Goal: Contribute content: Contribute content

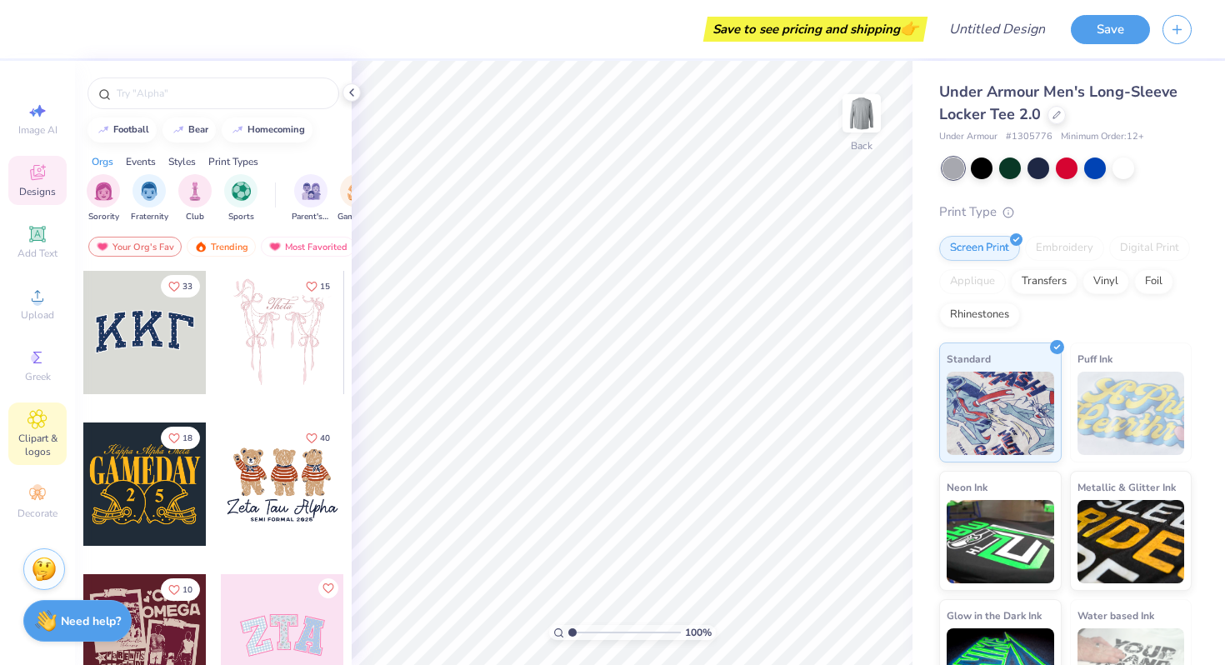
click at [43, 447] on span "Clipart & logos" at bounding box center [37, 445] width 58 height 27
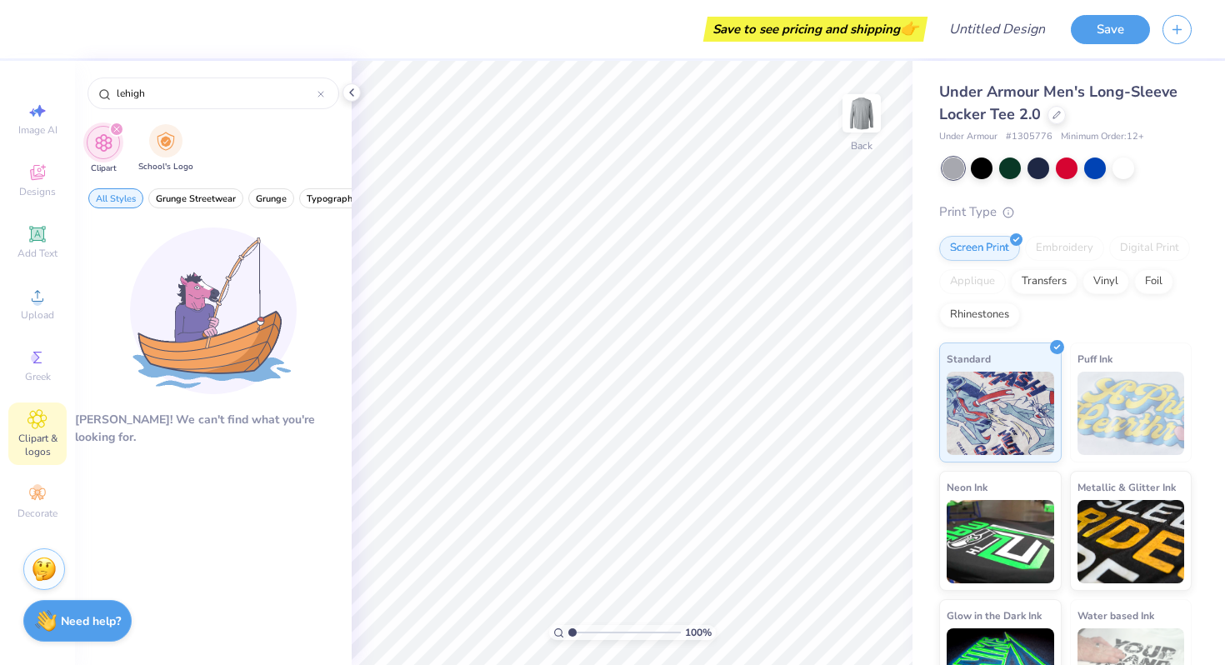
type input "lehigh"
click at [177, 124] on div "School's Logo" at bounding box center [165, 148] width 55 height 49
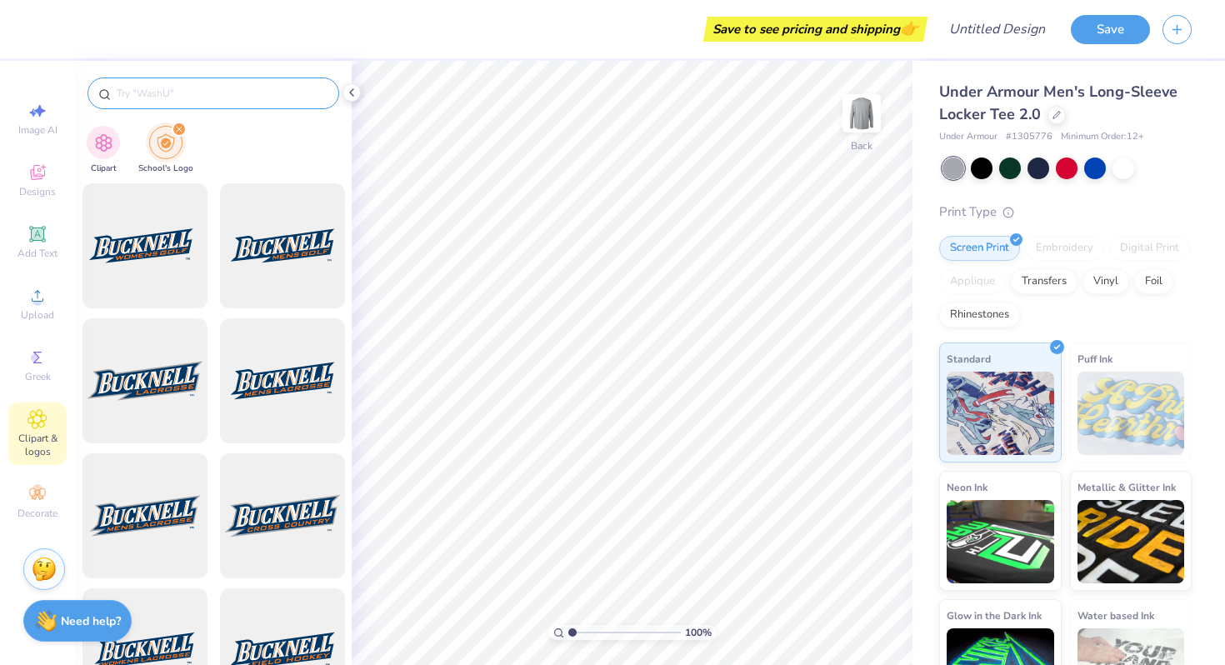
click at [163, 103] on div at bounding box center [214, 94] width 252 height 32
click at [161, 100] on input "text" at bounding box center [221, 93] width 213 height 17
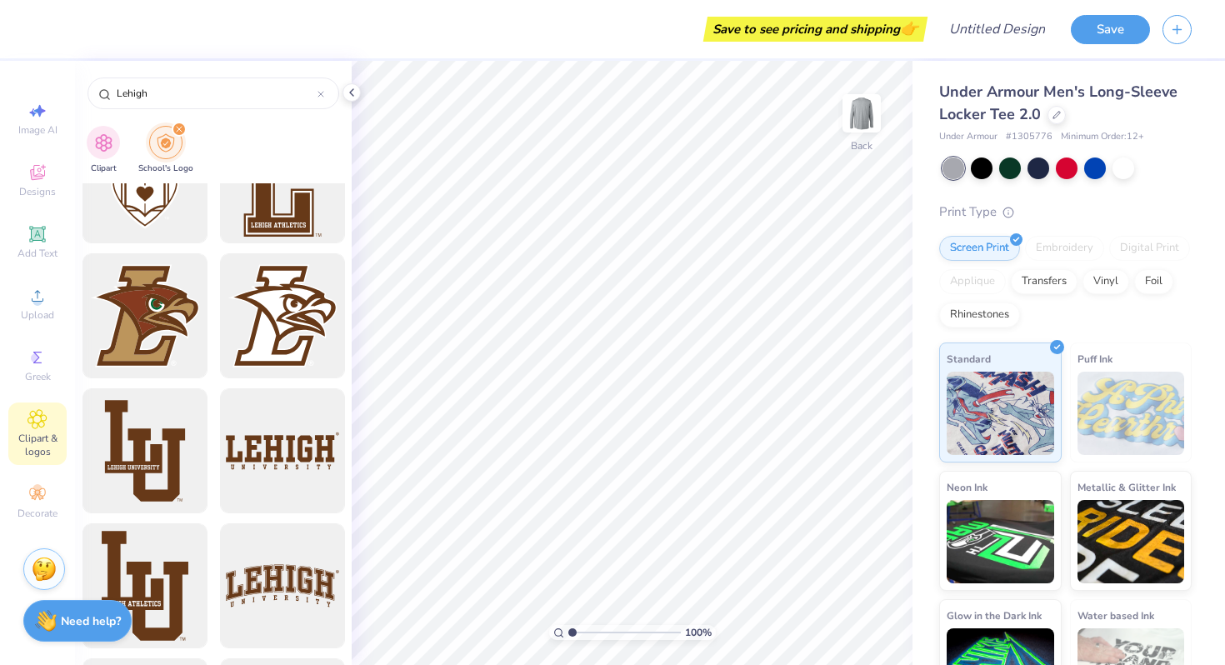
scroll to position [876, 0]
type input "Lehigh"
click at [148, 328] on div at bounding box center [145, 316] width 138 height 138
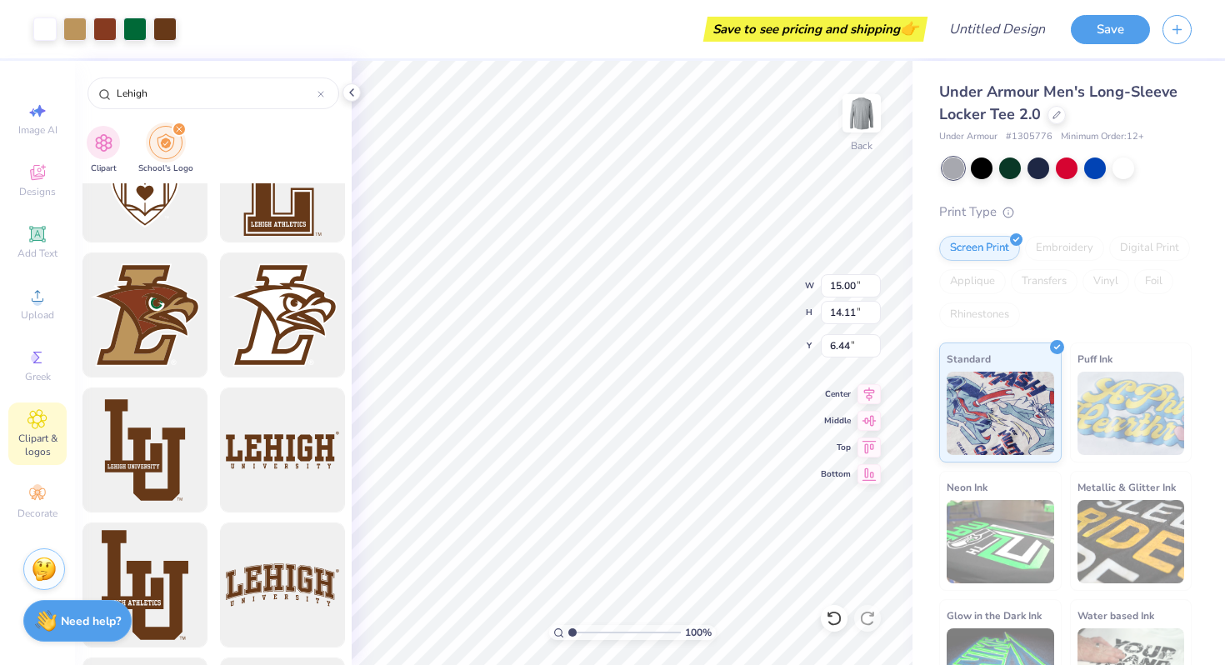
type input "3.24"
type input "3.05"
type input "1.25"
type input "2.11"
click at [45, 235] on icon at bounding box center [38, 234] width 20 height 20
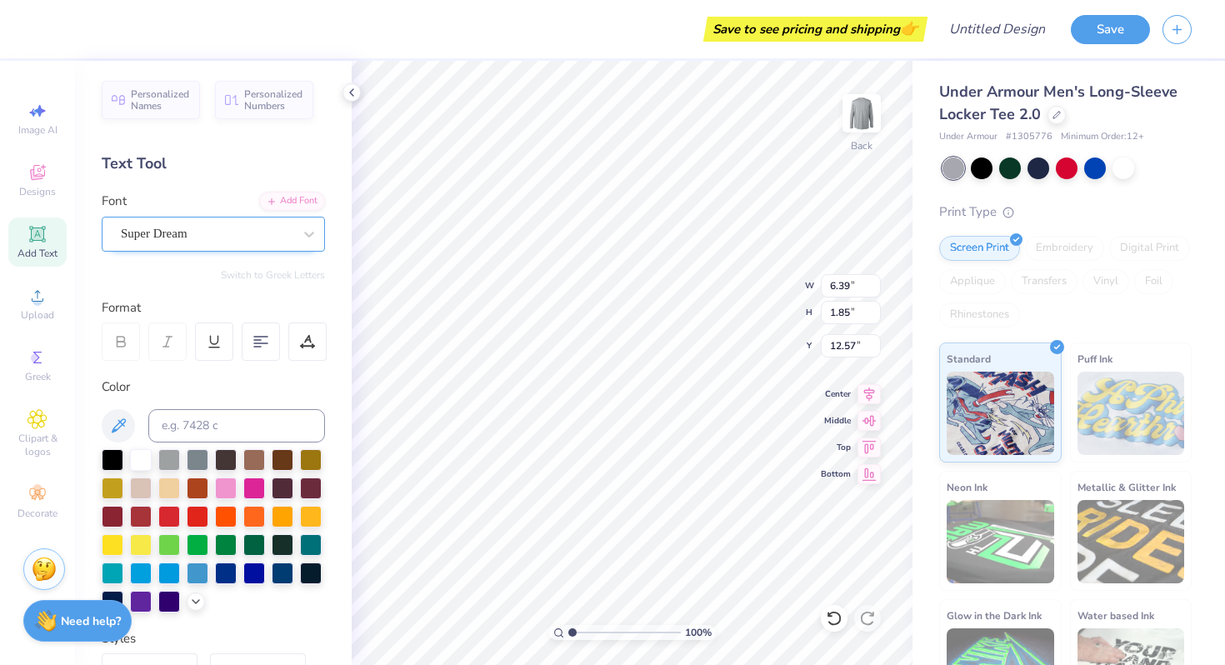
click at [228, 244] on div at bounding box center [207, 234] width 172 height 23
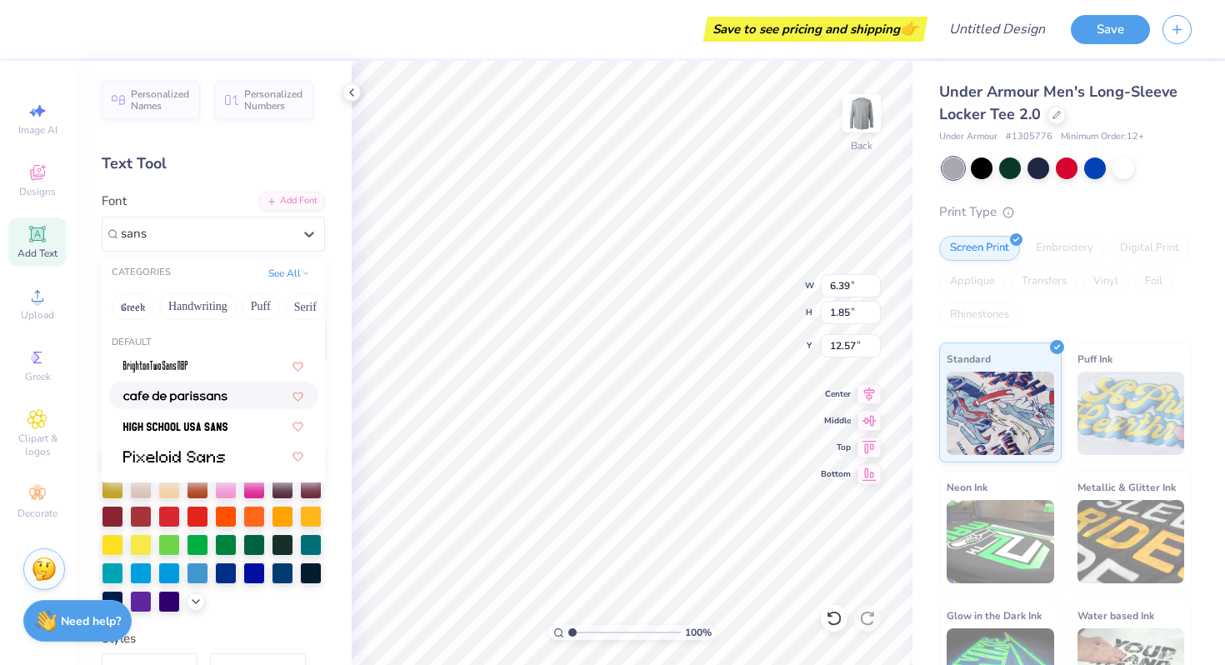
scroll to position [67, 0]
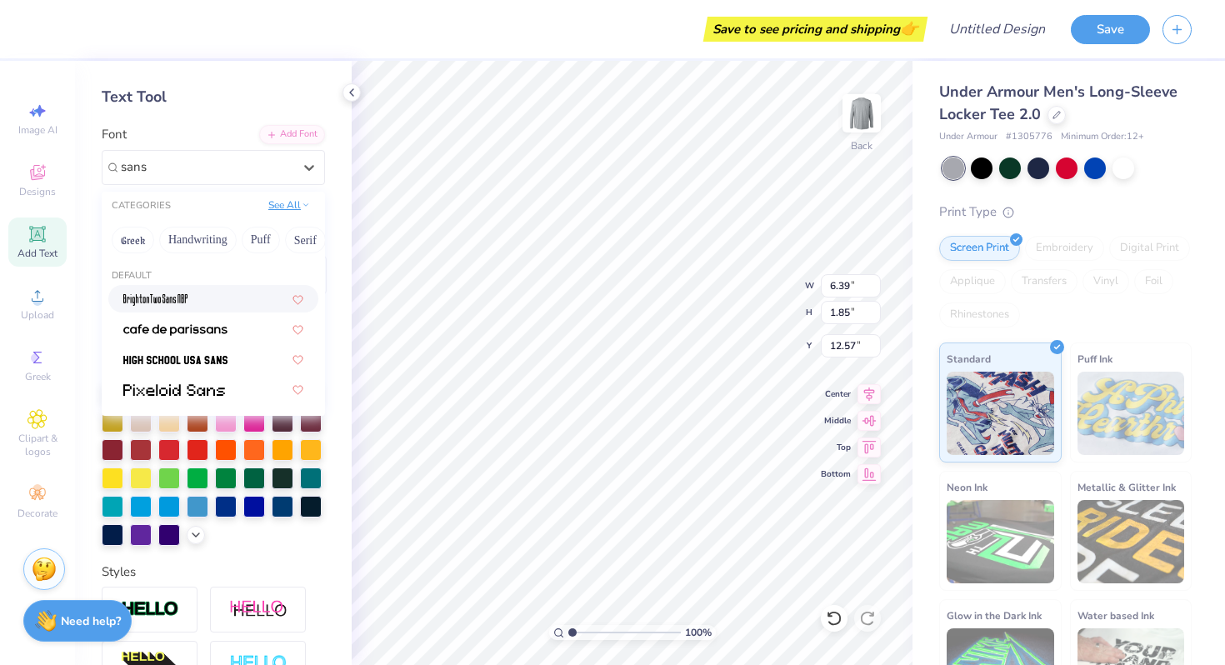
click at [278, 204] on button "See All" at bounding box center [289, 205] width 52 height 17
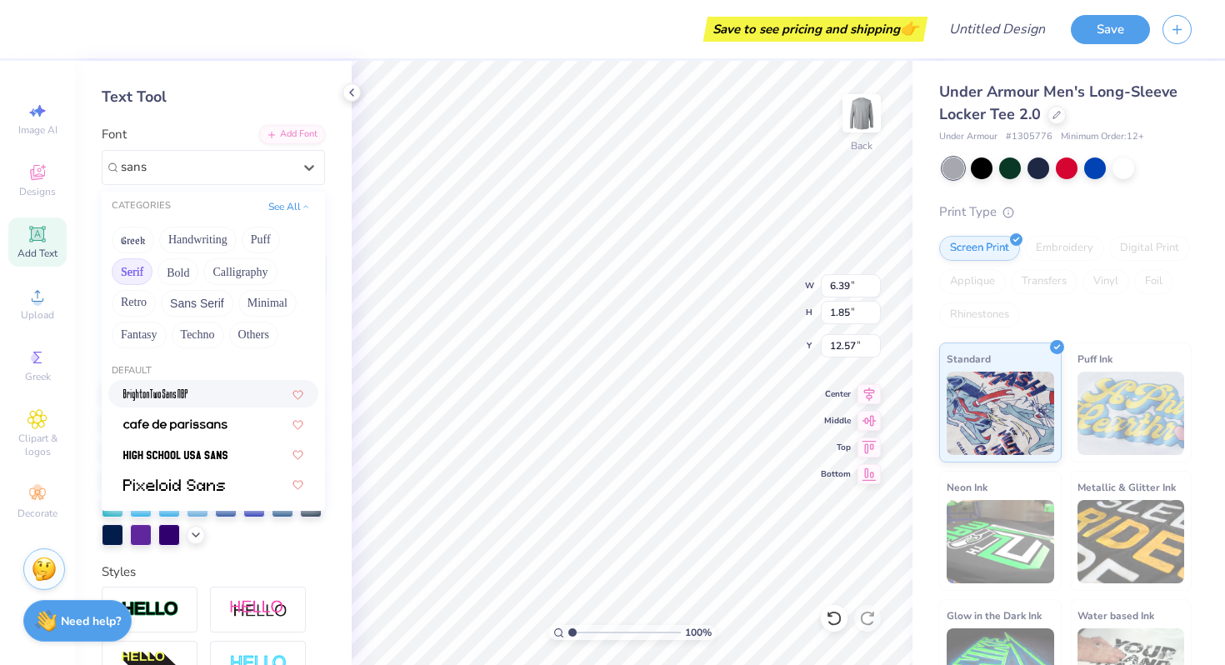
click at [128, 273] on button "Serif" at bounding box center [132, 271] width 41 height 27
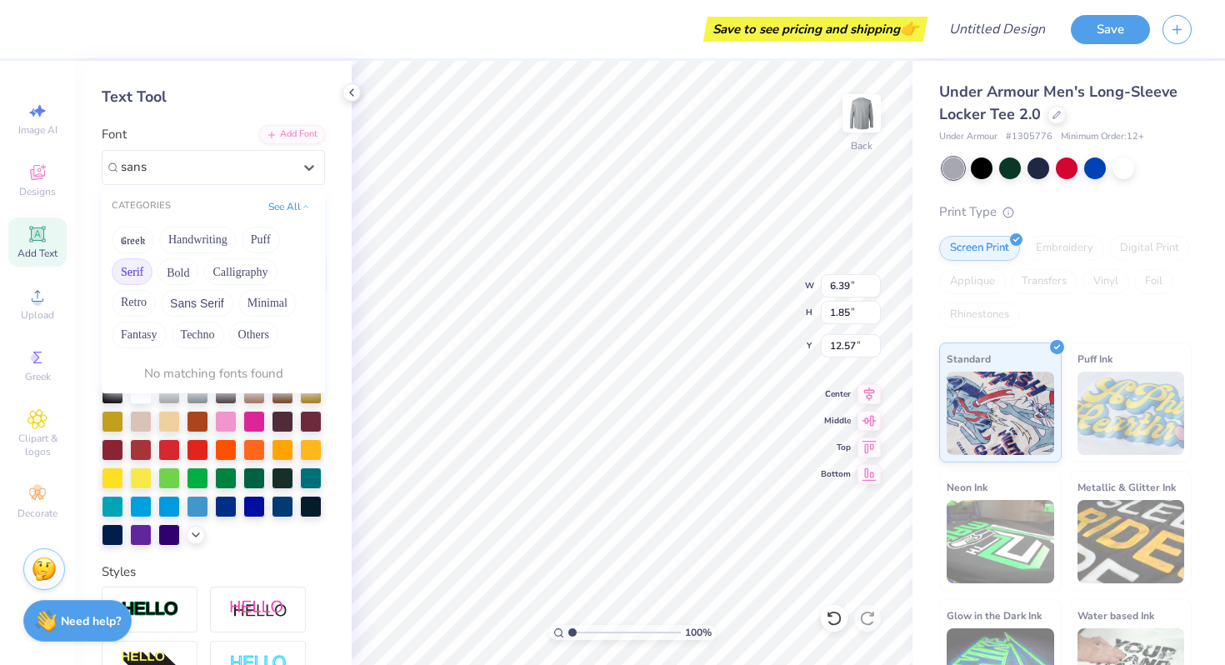
type input "sans"
click at [221, 108] on div "Text Tool" at bounding box center [213, 97] width 223 height 23
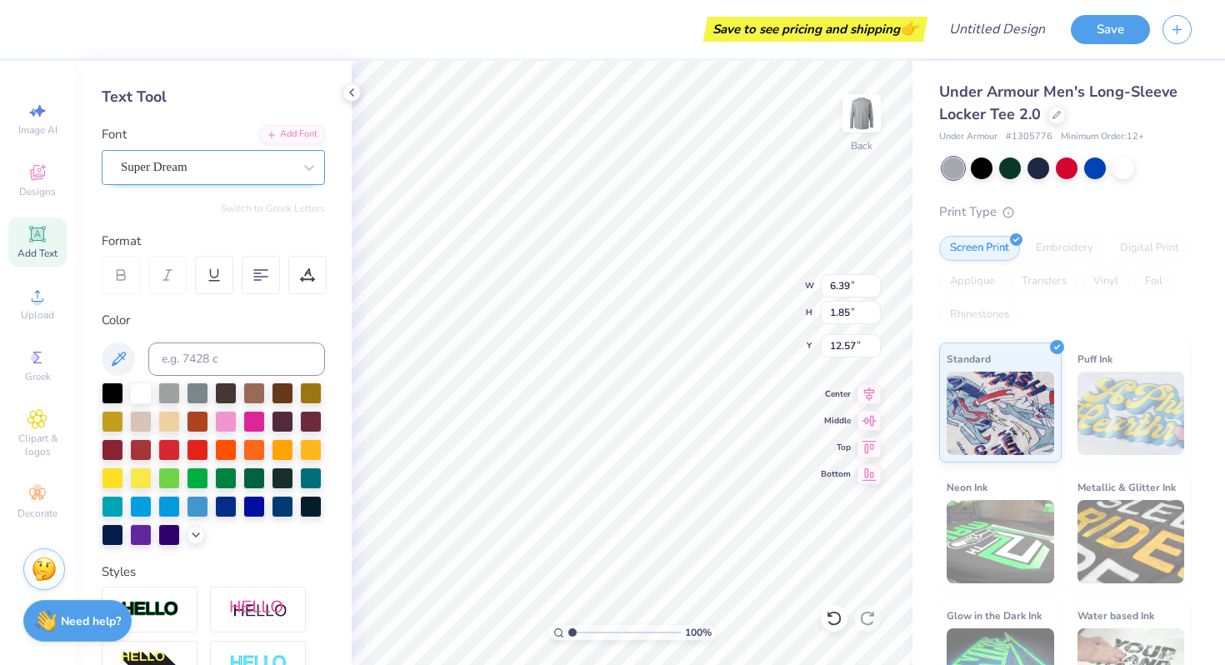
click at [190, 172] on div "Super Dream" at bounding box center [206, 167] width 175 height 26
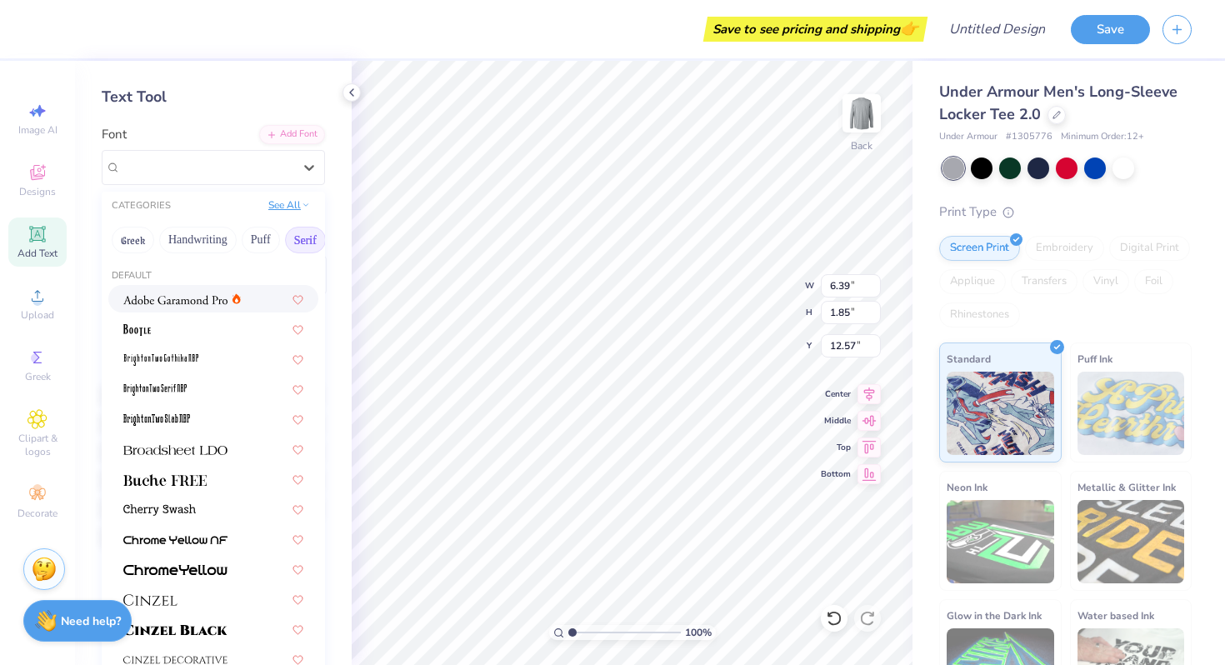
click at [263, 204] on button "See All" at bounding box center [289, 205] width 52 height 17
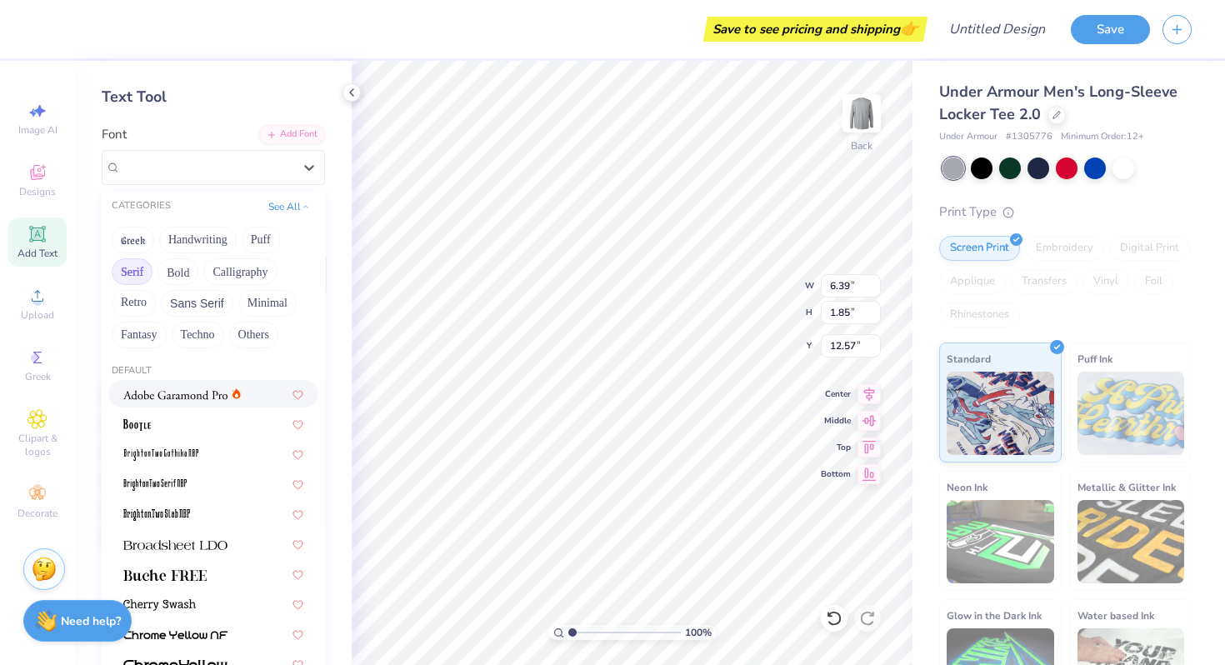
click at [139, 284] on div "Greek Handwriting Puff Serif Bold Calligraphy Retro Sans Serif Minimal Fantasy …" at bounding box center [213, 288] width 223 height 132
click at [139, 278] on button "Serif" at bounding box center [132, 271] width 41 height 27
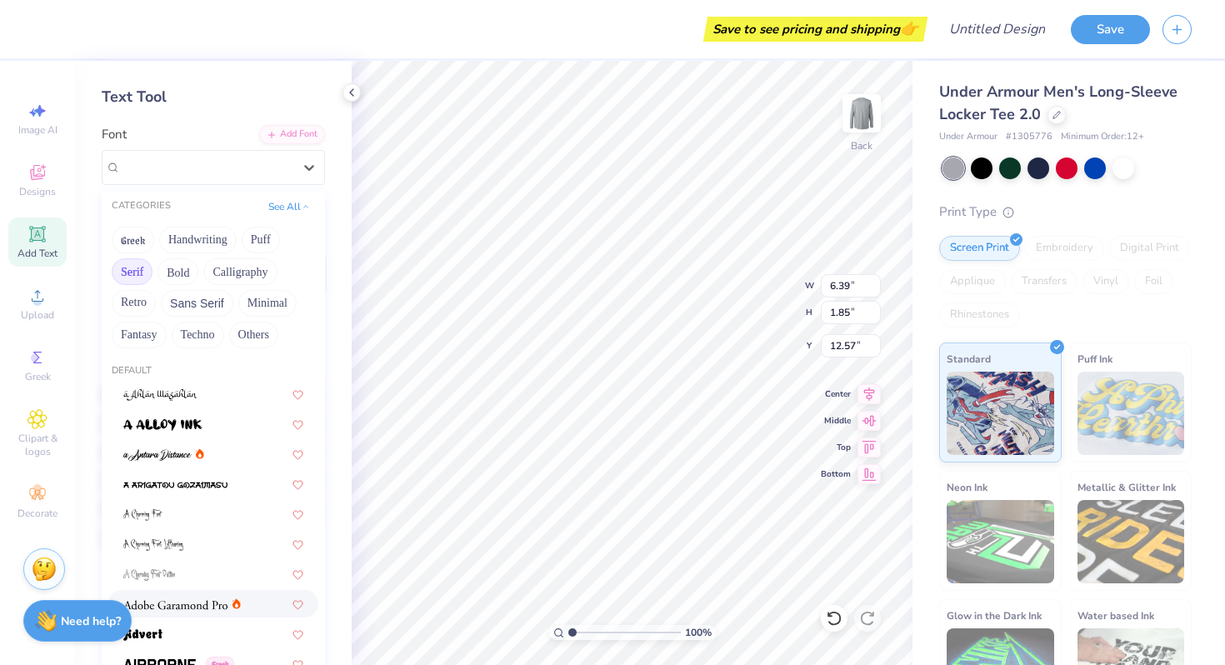
click at [133, 278] on button "Serif" at bounding box center [132, 271] width 41 height 27
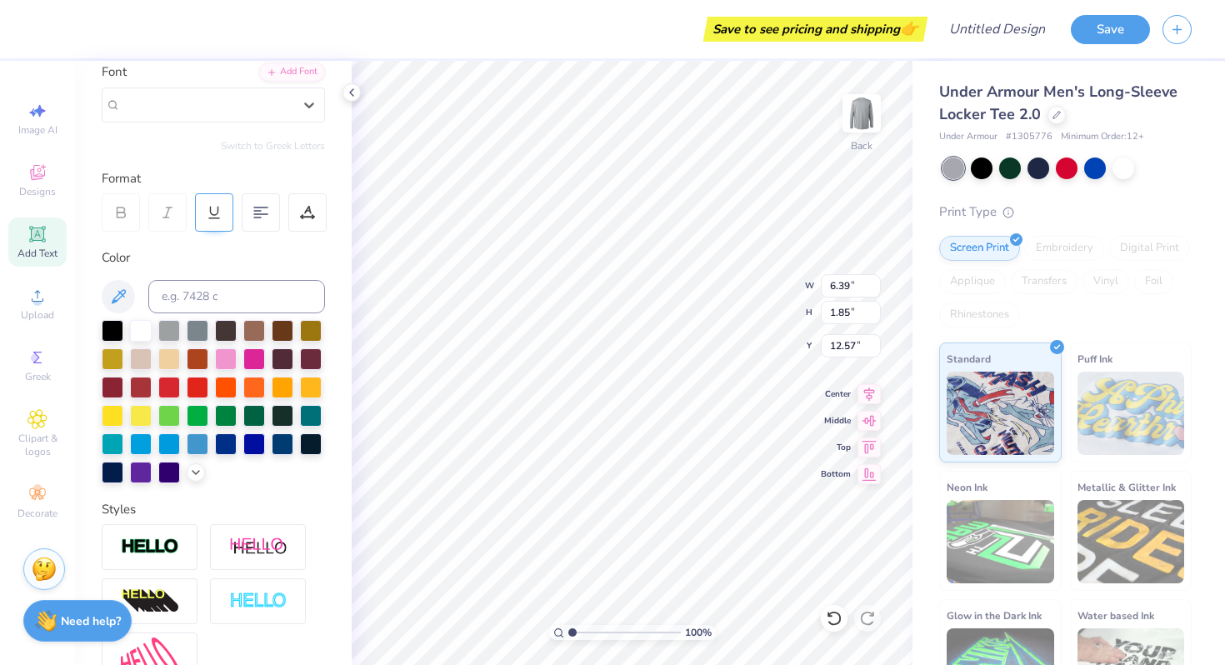
scroll to position [0, 0]
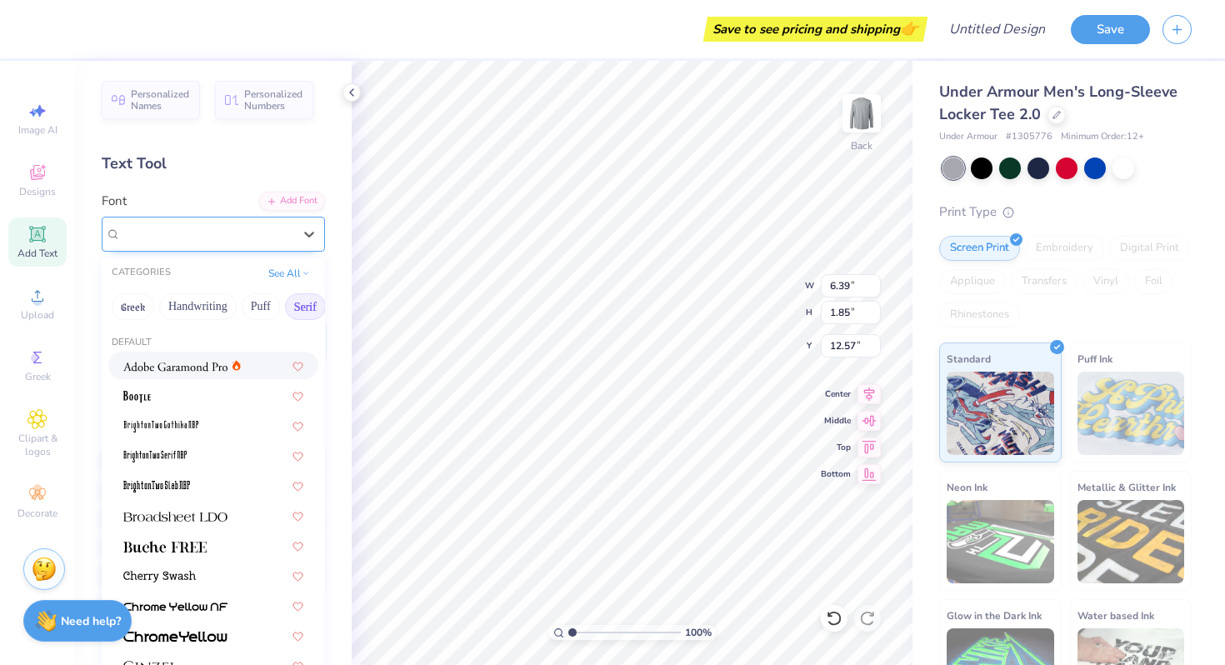
click at [231, 229] on div "Super Dream" at bounding box center [207, 233] width 172 height 19
click at [279, 277] on button "See All" at bounding box center [289, 271] width 52 height 17
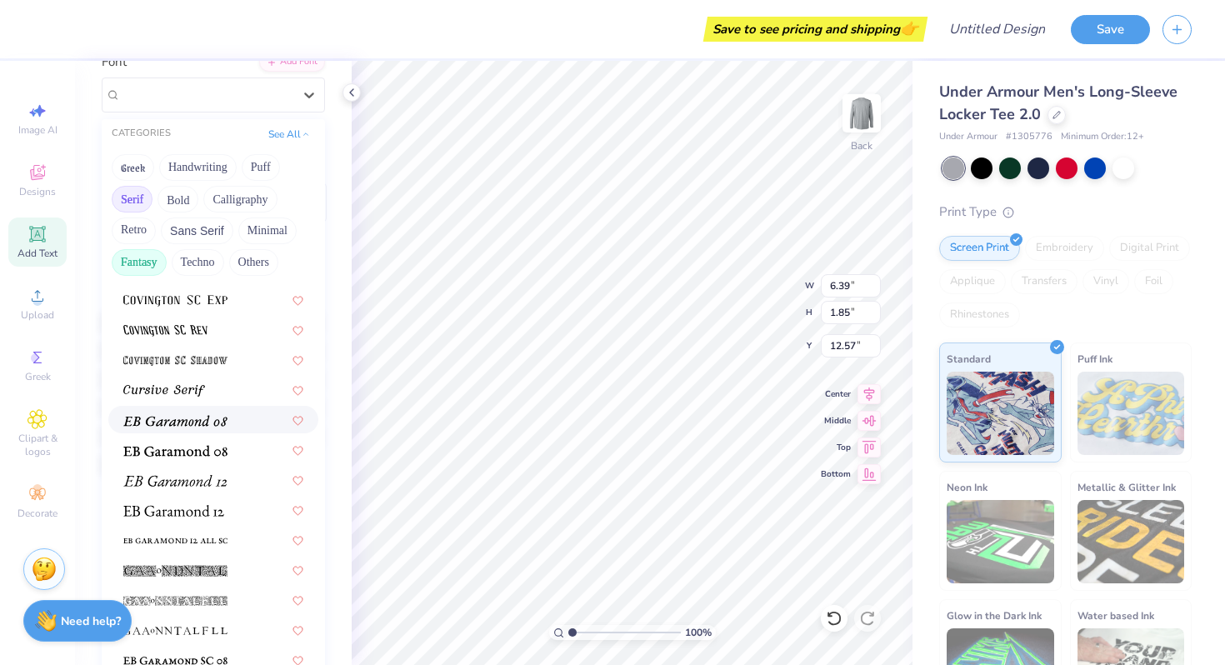
scroll to position [904, 0]
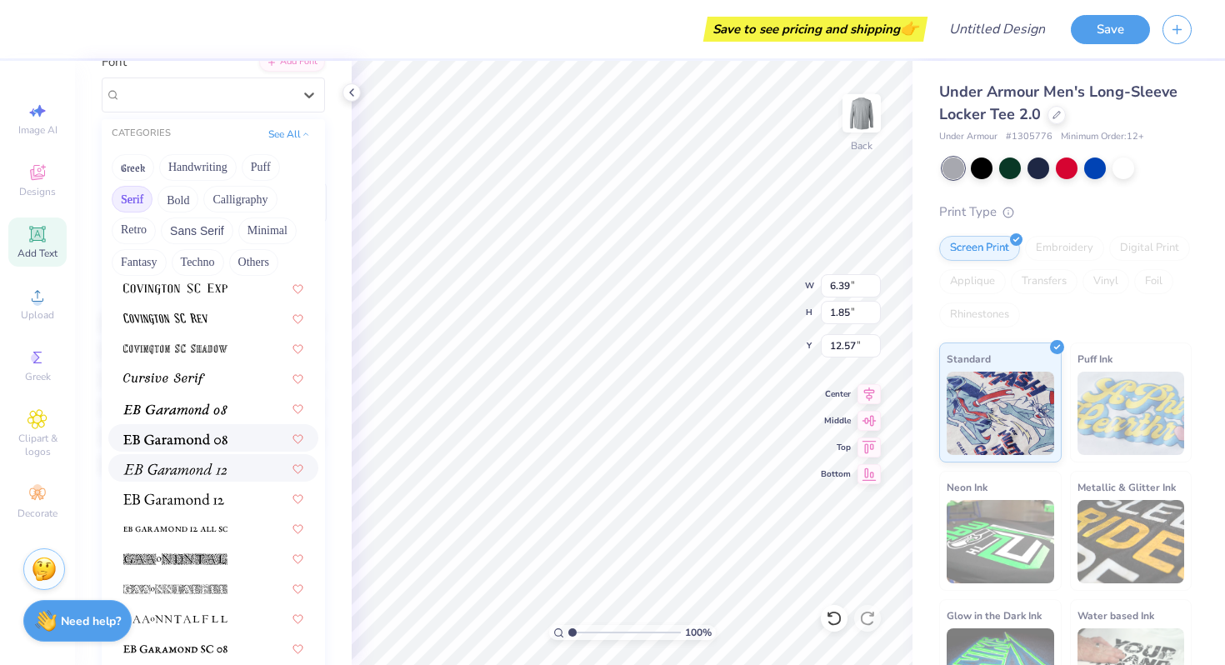
click at [189, 442] on img at bounding box center [175, 439] width 104 height 12
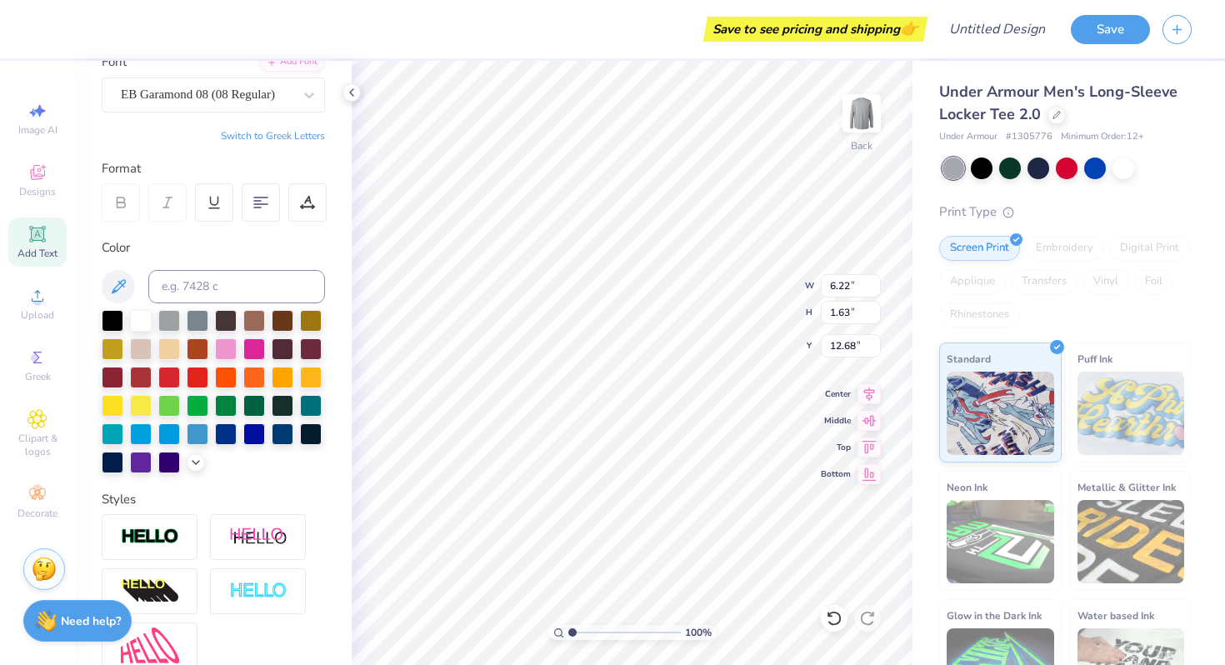
type input "6.22"
type input "1.63"
type input "12.68"
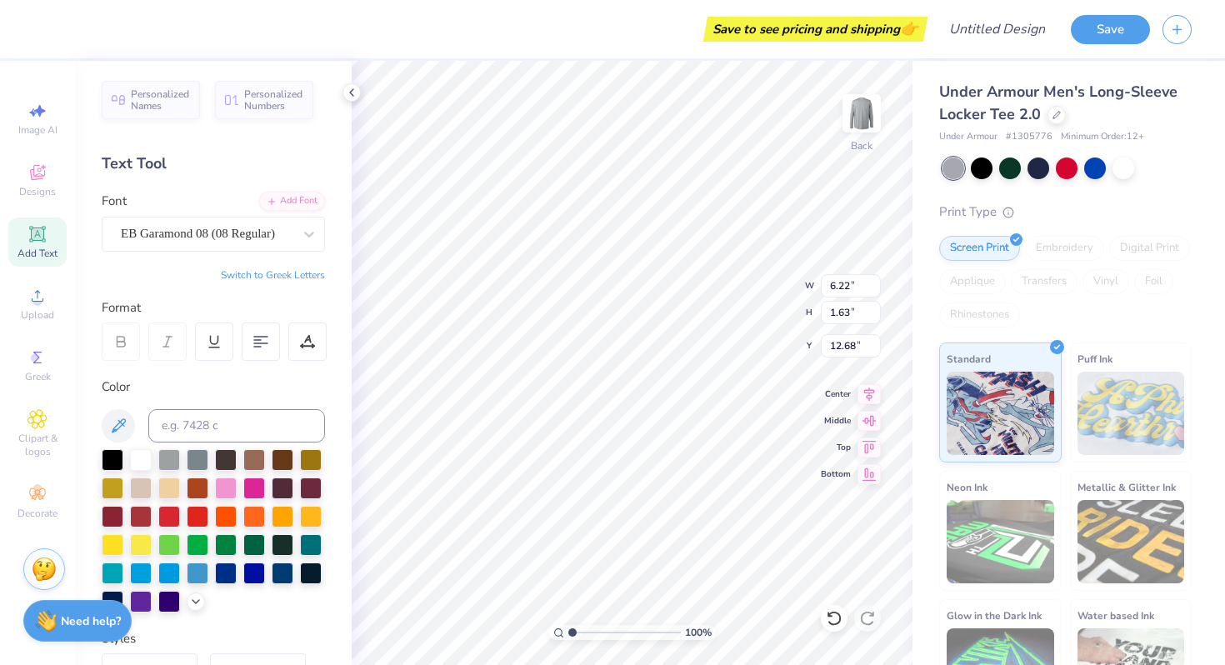
scroll to position [13, 2]
type textarea "LEHIGH"
type input "5.72"
click at [35, 243] on icon at bounding box center [38, 234] width 20 height 20
click at [209, 225] on div "Super Dream" at bounding box center [206, 234] width 175 height 26
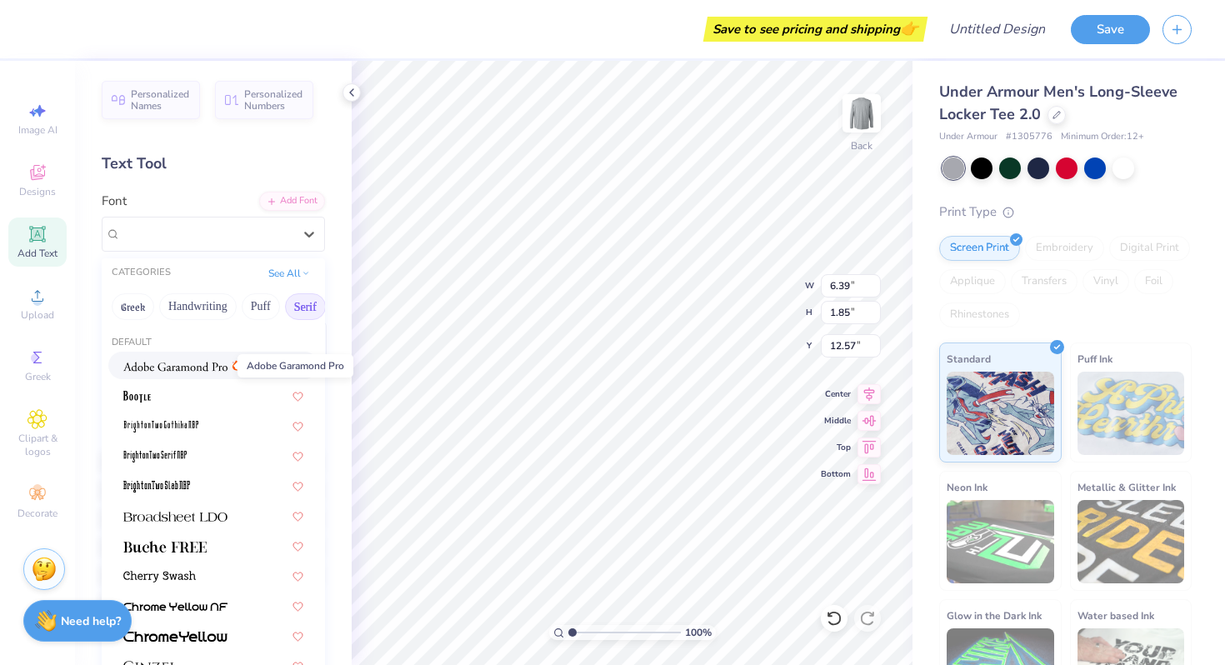
click at [182, 371] on img at bounding box center [175, 367] width 104 height 12
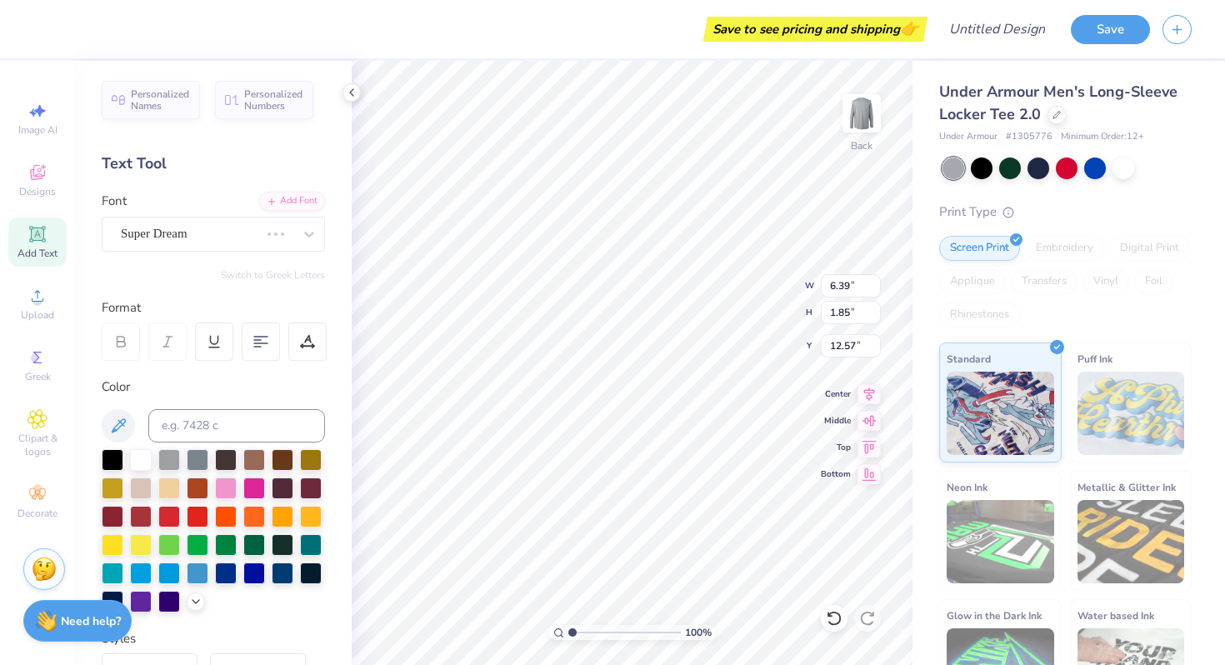
type input "6.68"
type input "1.84"
type input "12.58"
type textarea "Women's Club Soccer"
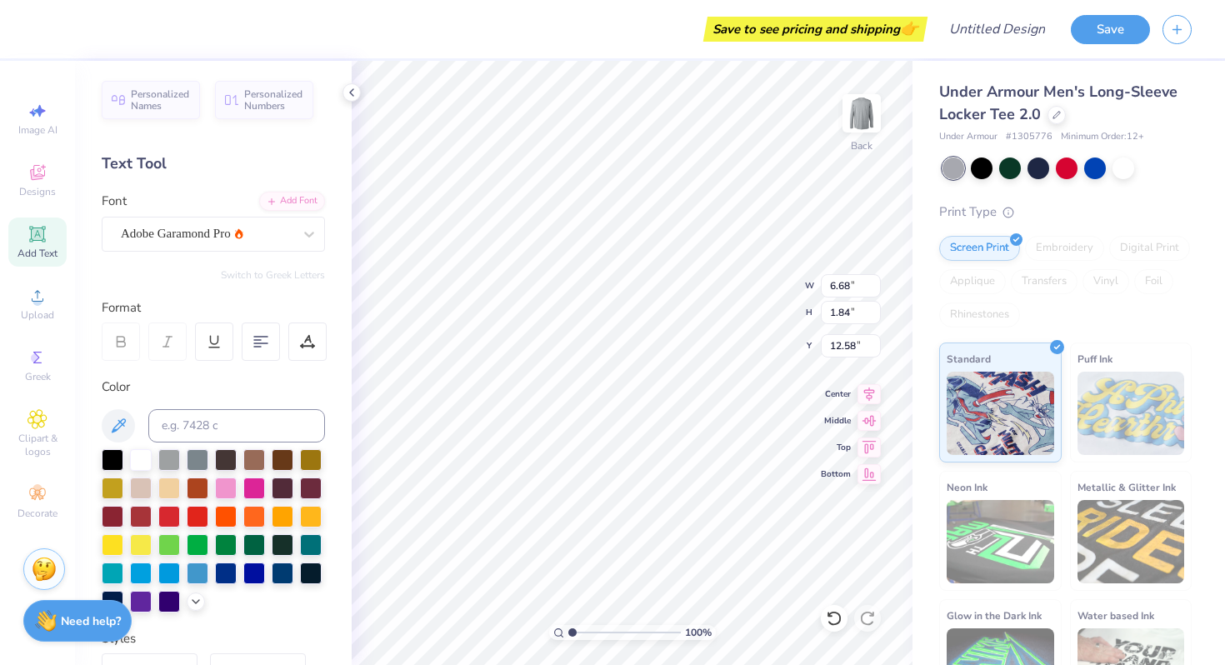
scroll to position [13, 8]
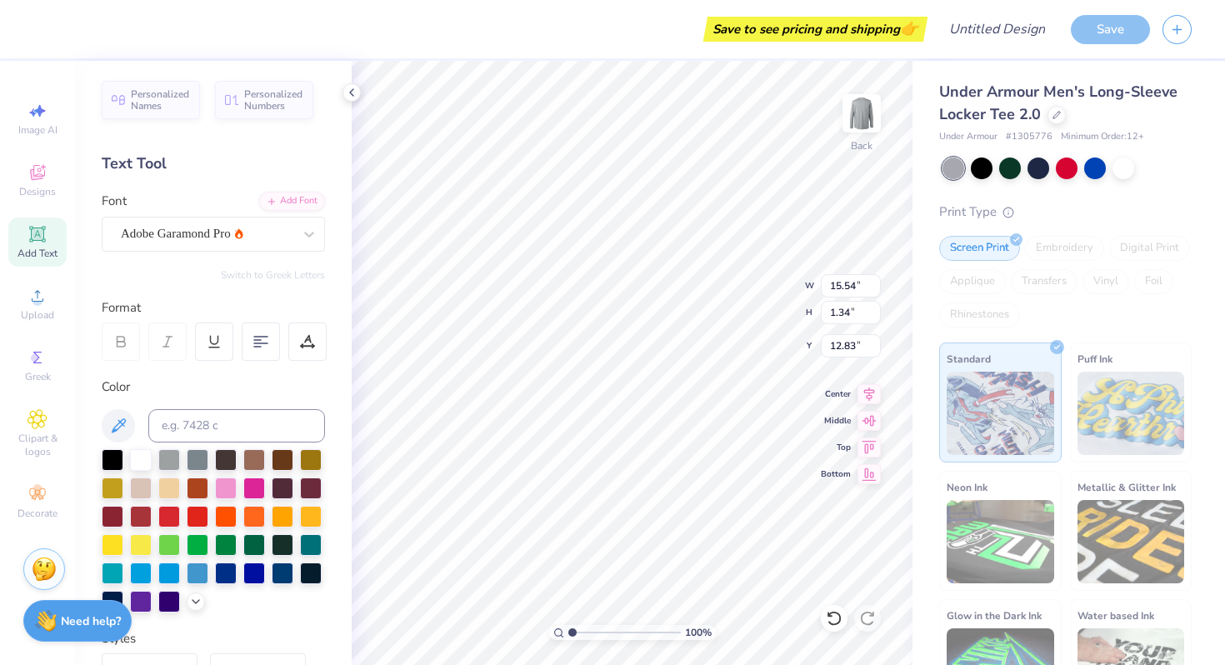
type input "9.09"
type input "0.78"
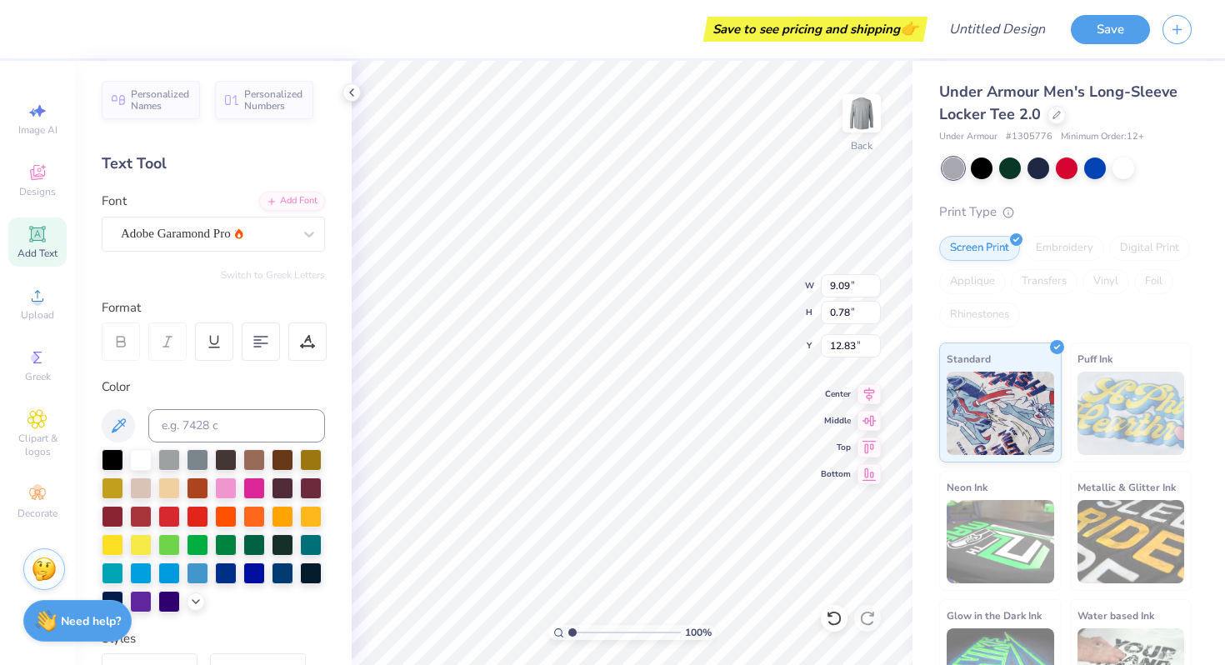
type input "7.77"
type input "7.84"
type input "1.00"
type input "2.40"
type input "2.26"
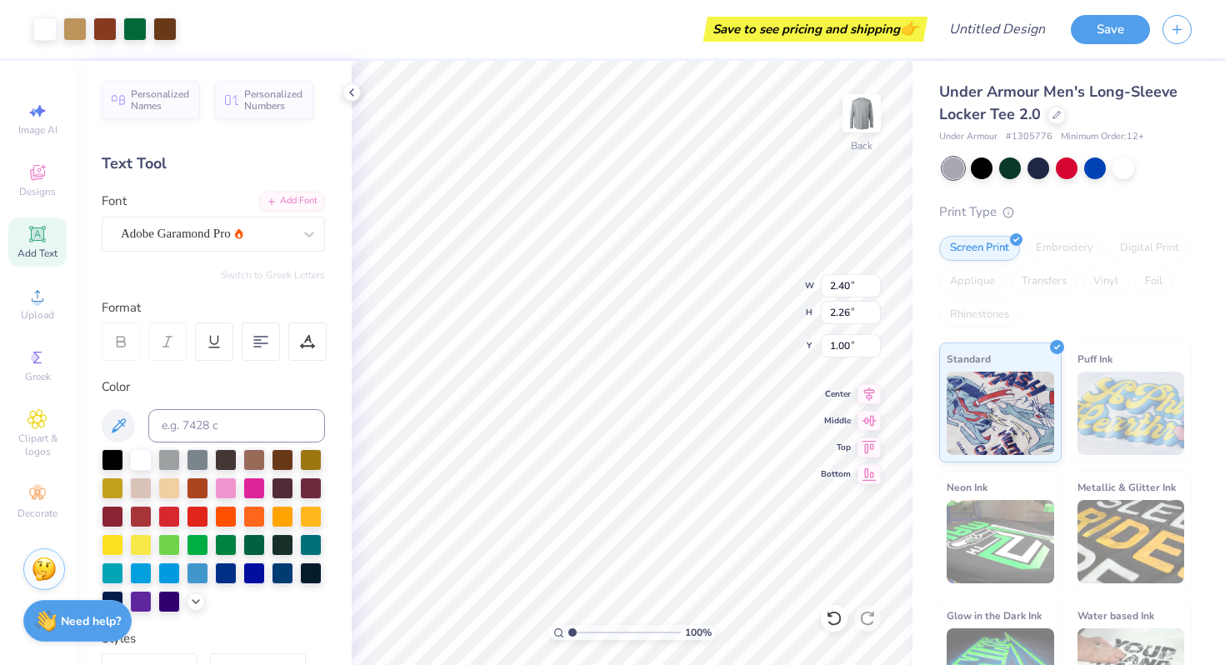
type input "1.07"
type input "9.56"
type input "1.67"
type input "3.90"
type input "9.09"
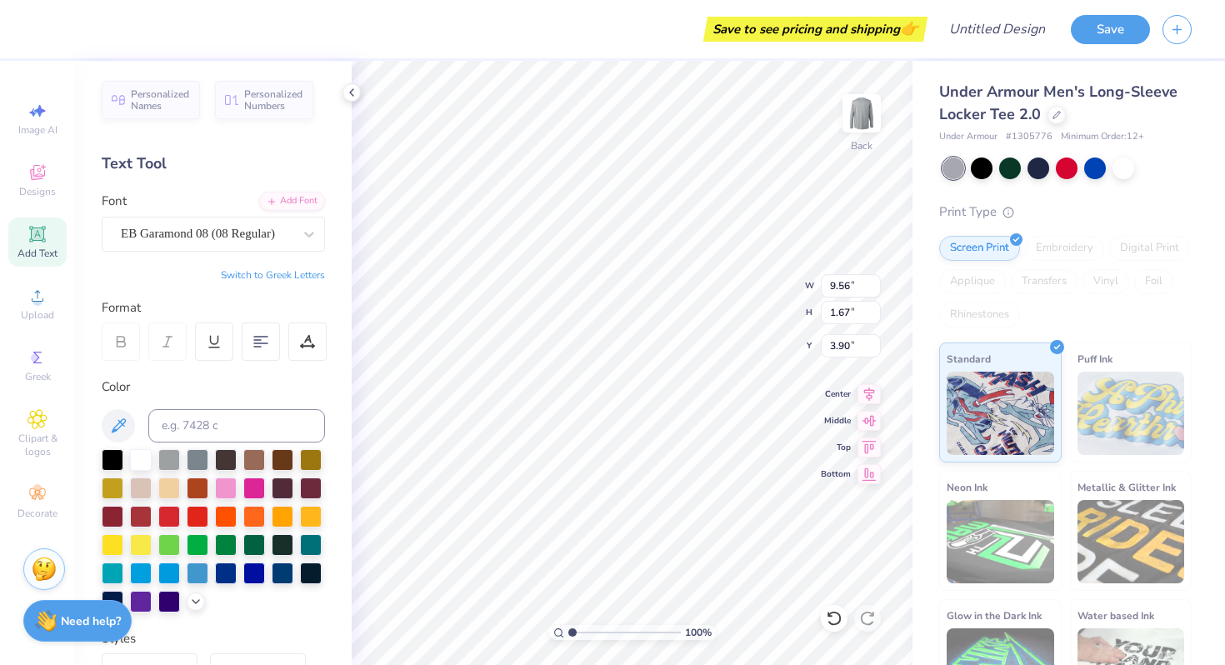
type input "0.78"
type input "6.03"
